Goal: Information Seeking & Learning: Learn about a topic

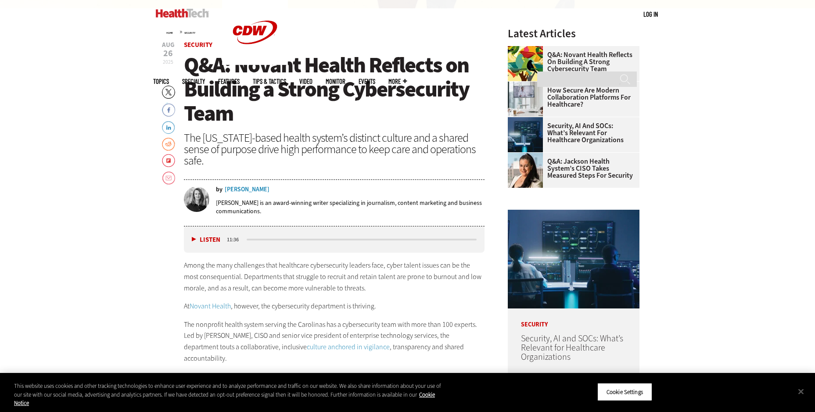
scroll to position [413, 0]
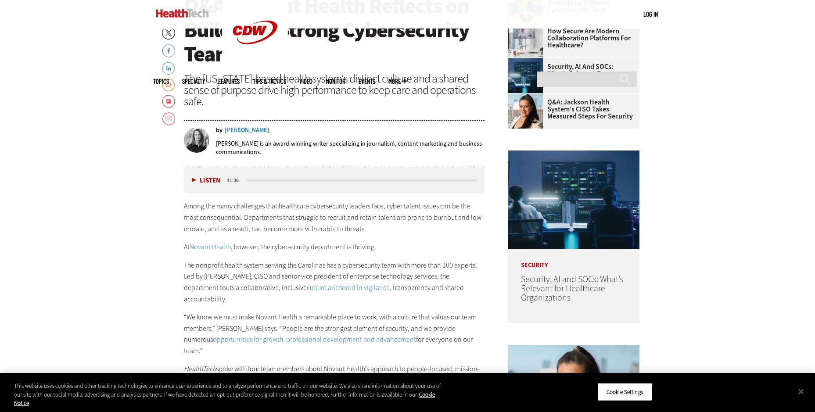
click at [191, 182] on div "Listen Pause" at bounding box center [207, 180] width 35 height 10
click at [193, 178] on button "Listen" at bounding box center [206, 180] width 29 height 7
click at [193, 178] on button "Pause" at bounding box center [205, 180] width 27 height 7
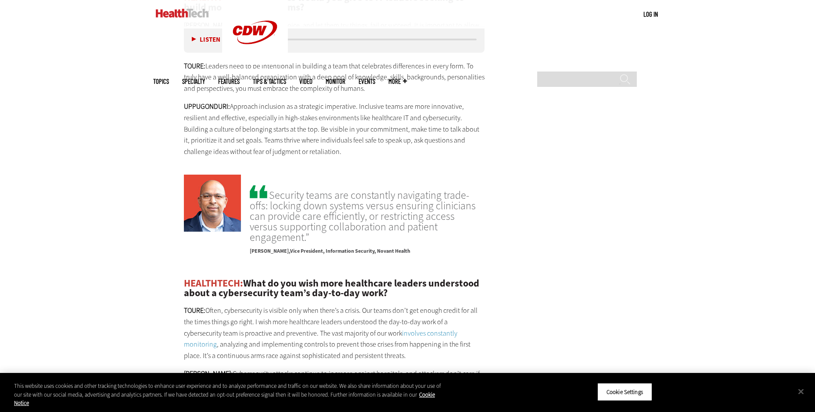
scroll to position [1965, 0]
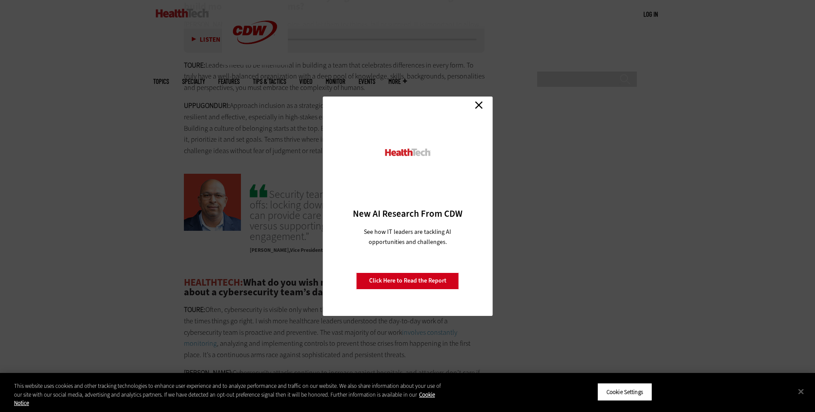
click at [392, 104] on link "Close" at bounding box center [478, 105] width 13 height 13
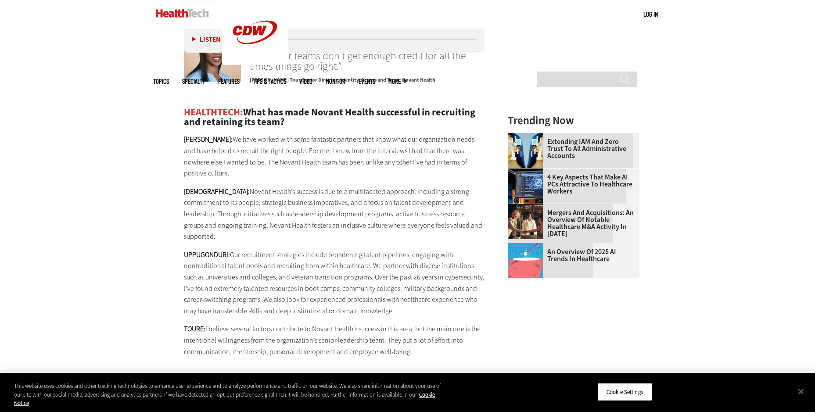
scroll to position [1165, 0]
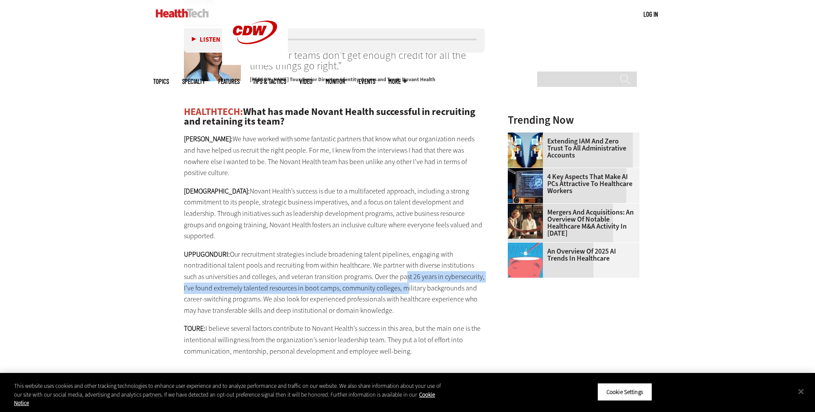
drag, startPoint x: 386, startPoint y: 230, endPoint x: 387, endPoint y: 246, distance: 15.8
click at [387, 249] on p "UPPUGONDURI: Our recruitment strategies include broadening talent pipelines, en…" at bounding box center [334, 283] width 301 height 68
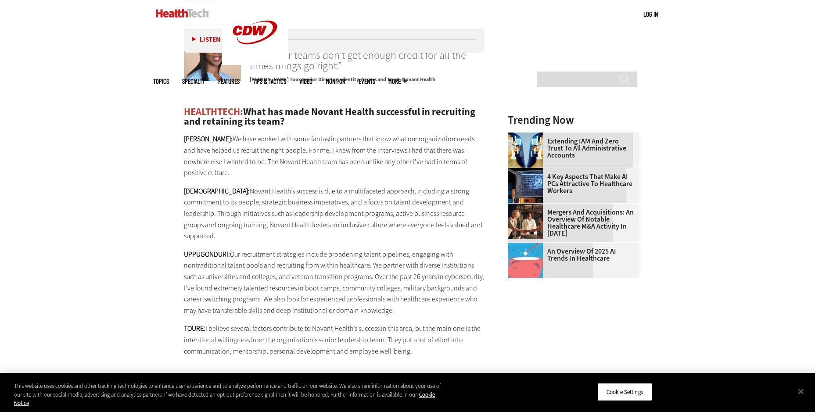
drag, startPoint x: 387, startPoint y: 246, endPoint x: 370, endPoint y: 273, distance: 32.1
click at [370, 273] on div "HEALTHTECH: What has made Novant Health successful in recruiting and retaining …" at bounding box center [334, 232] width 301 height 250
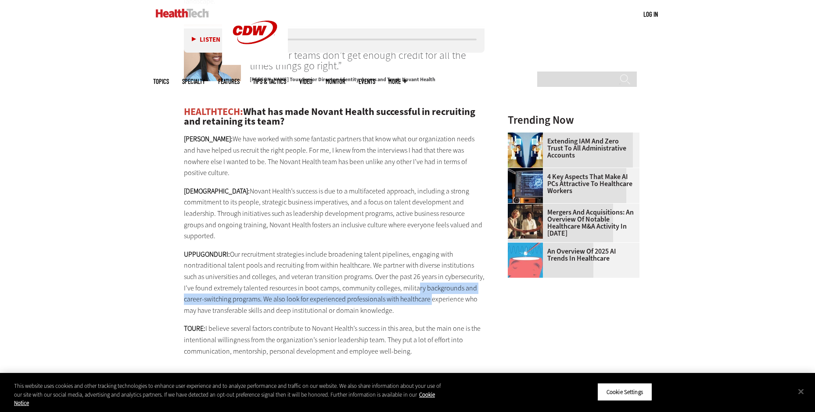
drag, startPoint x: 400, startPoint y: 243, endPoint x: 406, endPoint y: 258, distance: 16.4
click at [392, 258] on p "UPPUGONDURI: Our recruitment strategies include broadening talent pipelines, en…" at bounding box center [334, 283] width 301 height 68
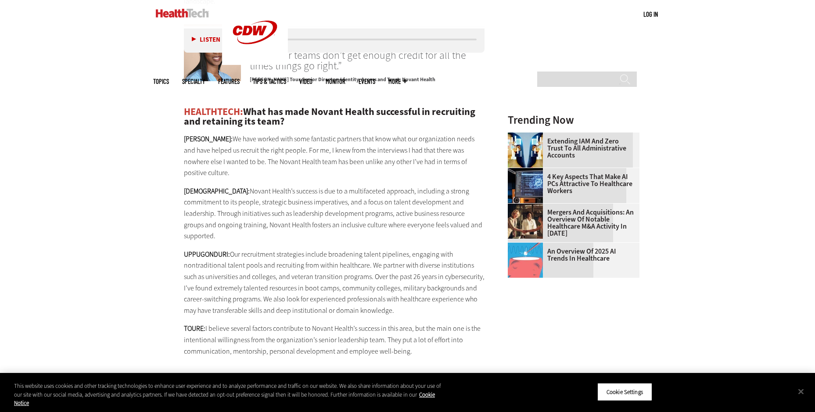
drag, startPoint x: 406, startPoint y: 258, endPoint x: 397, endPoint y: 270, distance: 14.8
click at [392, 270] on p "UPPUGONDURI: Our recruitment strategies include broadening talent pipelines, en…" at bounding box center [334, 283] width 301 height 68
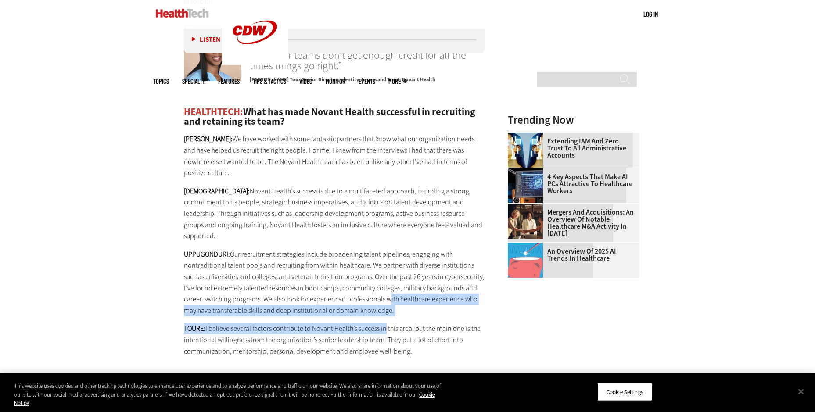
drag, startPoint x: 363, startPoint y: 250, endPoint x: 382, endPoint y: 273, distance: 29.9
click at [382, 273] on div "HEALTHTECH: What has made Novant Health successful in recruiting and retaining …" at bounding box center [334, 232] width 301 height 250
drag, startPoint x: 382, startPoint y: 273, endPoint x: 368, endPoint y: 270, distance: 14.3
click at [368, 270] on p "UPPUGONDURI: Our recruitment strategies include broadening talent pipelines, en…" at bounding box center [334, 283] width 301 height 68
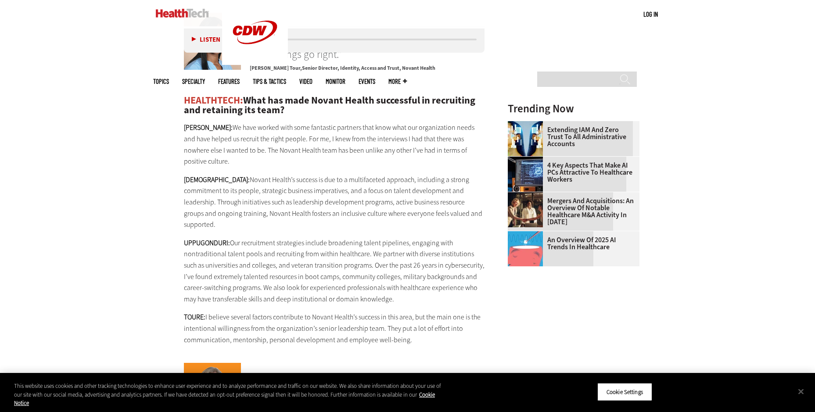
scroll to position [1110, 0]
